Goal: Transaction & Acquisition: Purchase product/service

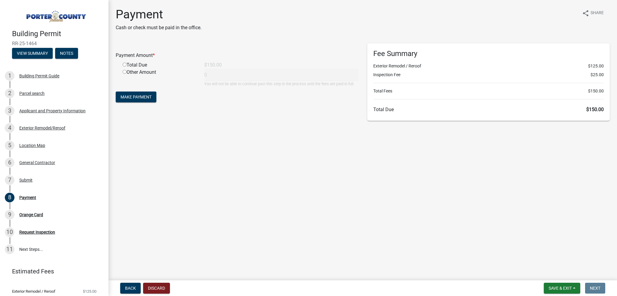
click at [128, 67] on div "Total Due" at bounding box center [159, 64] width 82 height 7
click at [124, 65] on input "radio" at bounding box center [125, 65] width 4 height 4
radio input "true"
type input "150"
click at [142, 99] on span "Make Payment" at bounding box center [136, 97] width 31 height 5
